Goal: Task Accomplishment & Management: Complete application form

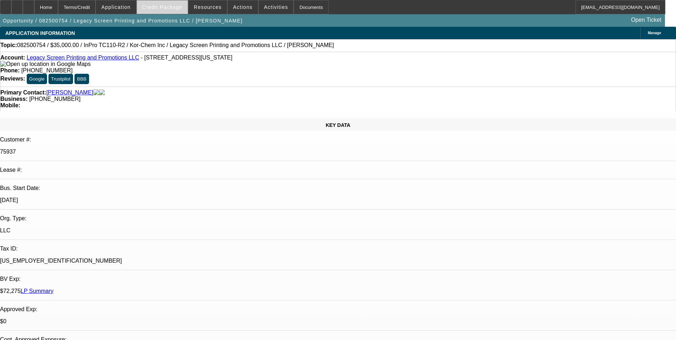
select select "0"
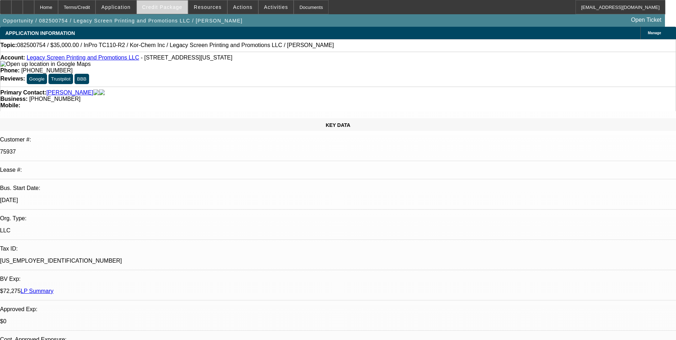
select select "0"
select select "1"
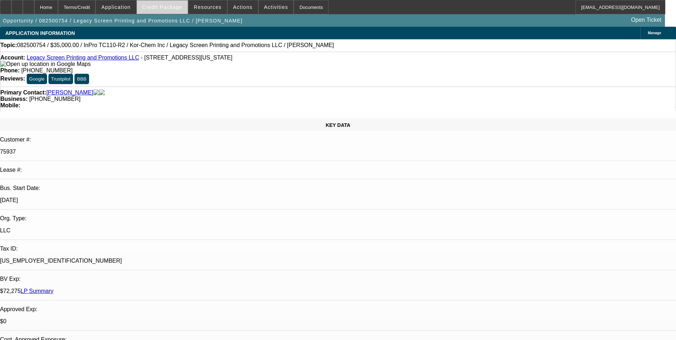
select select "1"
select select "2"
select select "1"
select select "2"
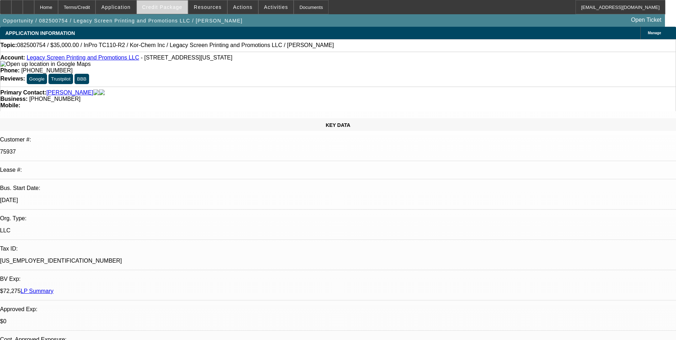
select select "1"
select select "2"
click at [177, 7] on span "Credit Package" at bounding box center [162, 7] width 40 height 6
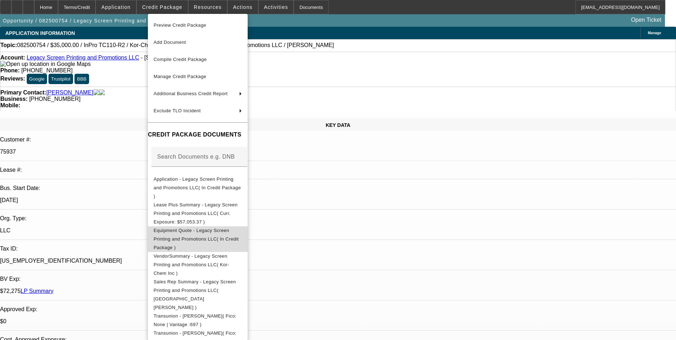
click at [209, 226] on span "Equipment Quote - Legacy Screen Printing and Promotions LLC( In Credit Package )" at bounding box center [198, 239] width 88 height 26
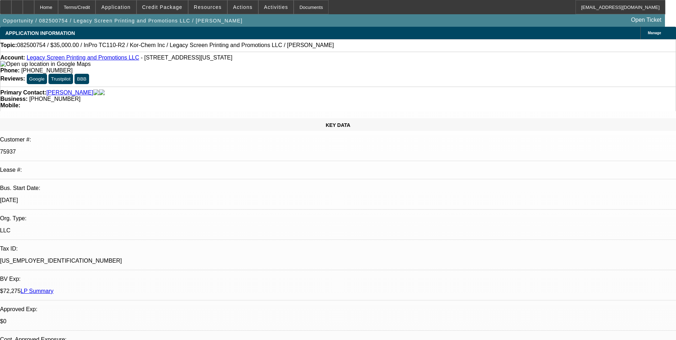
select select "0"
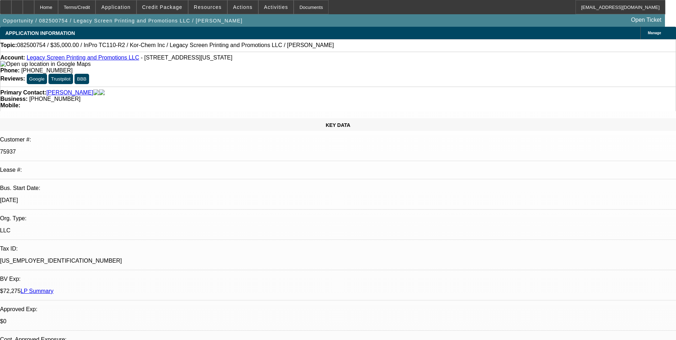
select select "0"
select select "1"
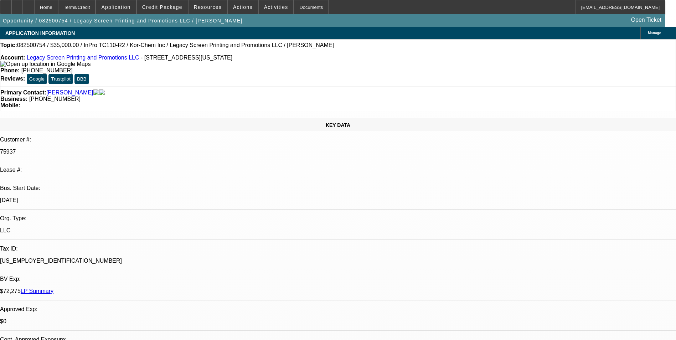
select select "1"
select select "2"
select select "1"
select select "2"
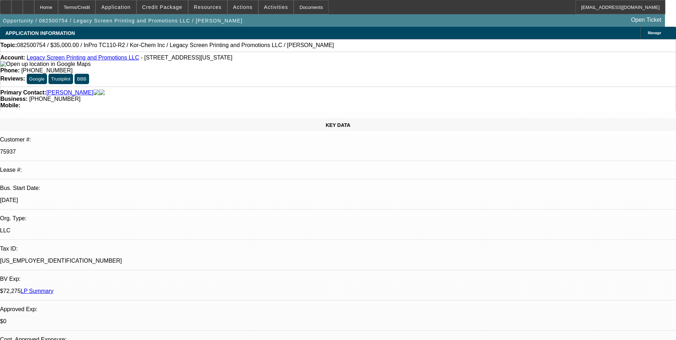
select select "1"
select select "2"
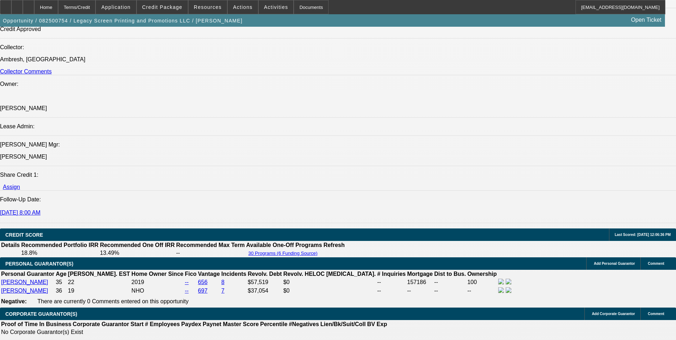
scroll to position [1068, 0]
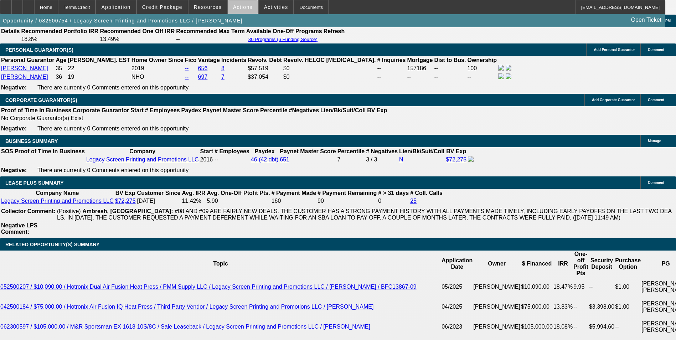
click at [240, 8] on span "Actions" at bounding box center [243, 7] width 20 height 6
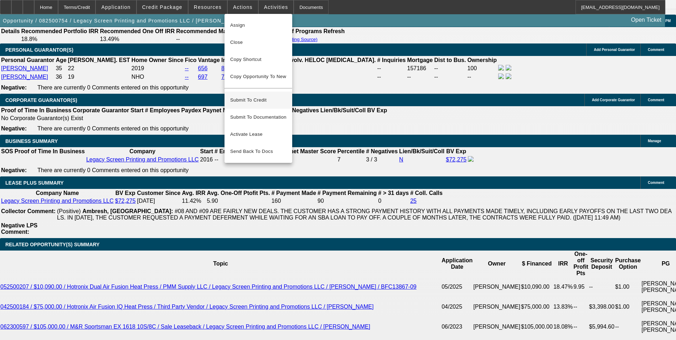
click at [258, 96] on span "Submit To Credit" at bounding box center [258, 100] width 56 height 9
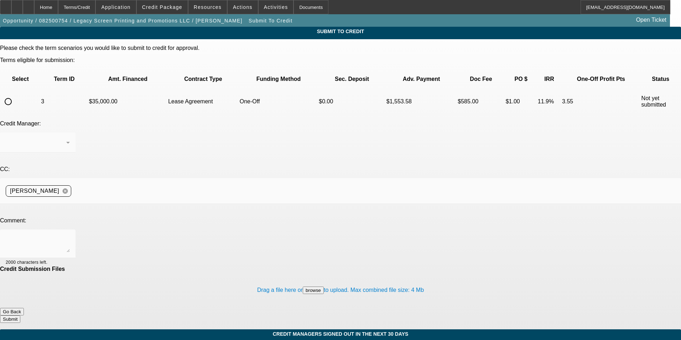
click at [15, 94] on input "radio" at bounding box center [8, 101] width 14 height 14
radio input "true"
click at [70, 235] on textarea at bounding box center [38, 243] width 64 height 17
click at [303, 286] on button "browse" at bounding box center [313, 289] width 21 height 7
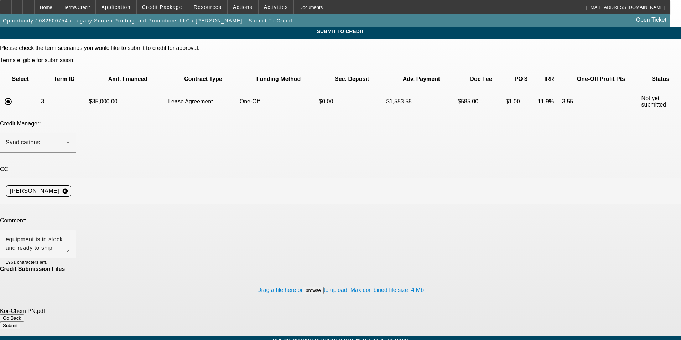
click at [303, 286] on button "browse" at bounding box center [313, 289] width 21 height 7
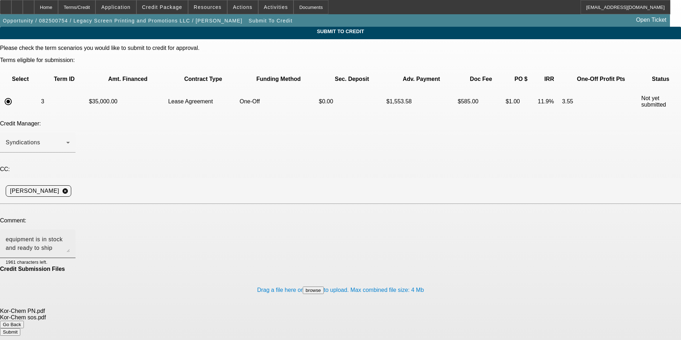
click at [70, 235] on textarea "equipment is in stock and ready to ship" at bounding box center [38, 243] width 64 height 17
type textarea "equipment is in stock and ready to ship. Vendor info attached"
click at [20, 328] on button "Submit" at bounding box center [10, 331] width 20 height 7
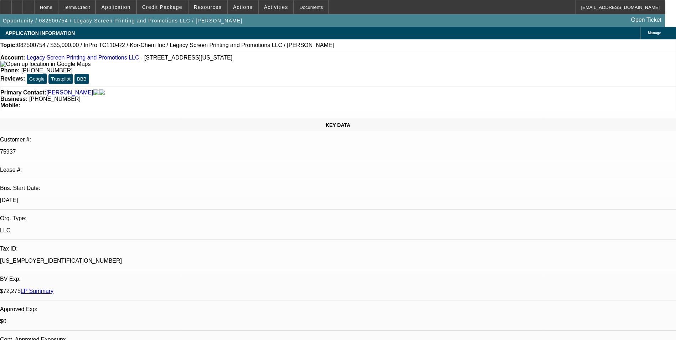
select select "0"
select select "2"
select select "0"
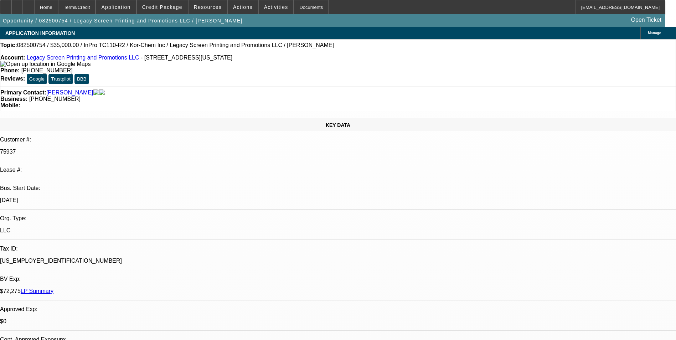
select select "0"
select select "2"
select select "0"
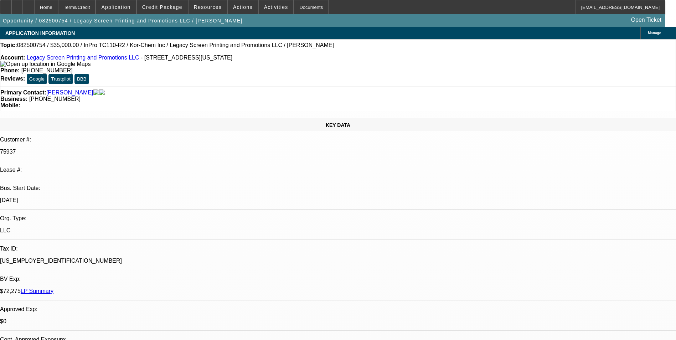
select select "0"
select select "2"
click at [34, 10] on div at bounding box center [28, 7] width 11 height 14
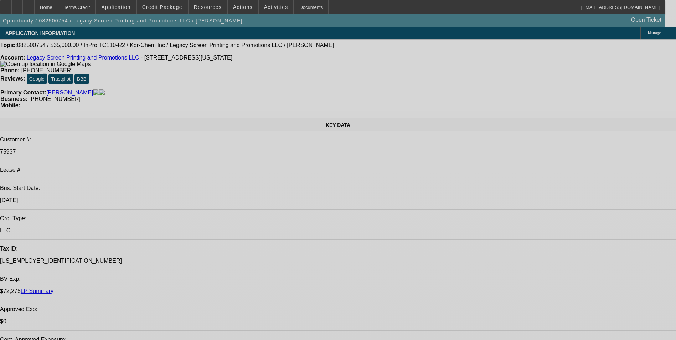
select select "0"
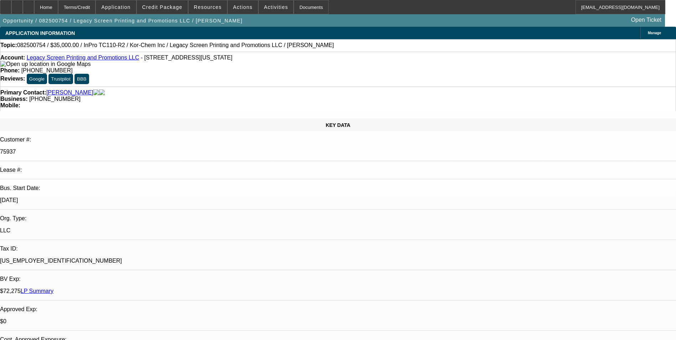
select select "0"
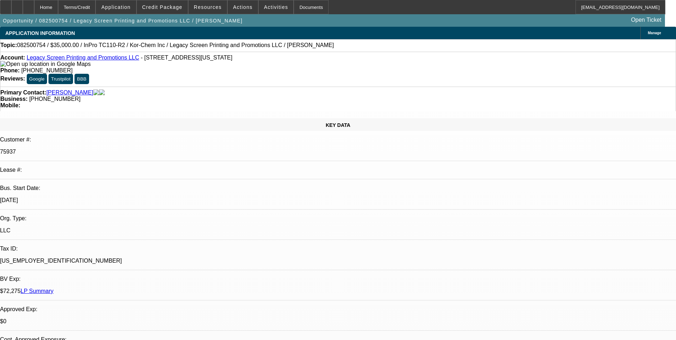
select select "0"
select select "1"
select select "2"
select select "1"
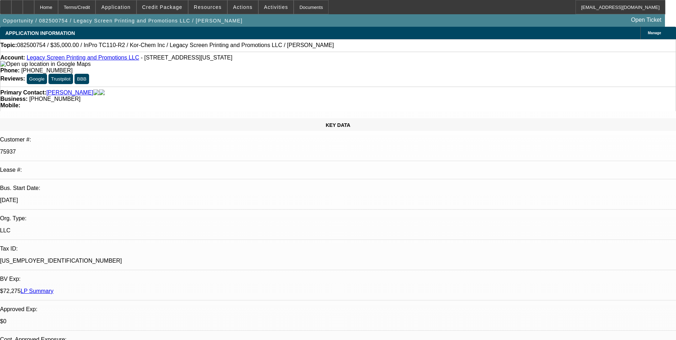
select select "1"
select select "2"
select select "1"
select select "2"
